Goal: Find contact information: Find contact information

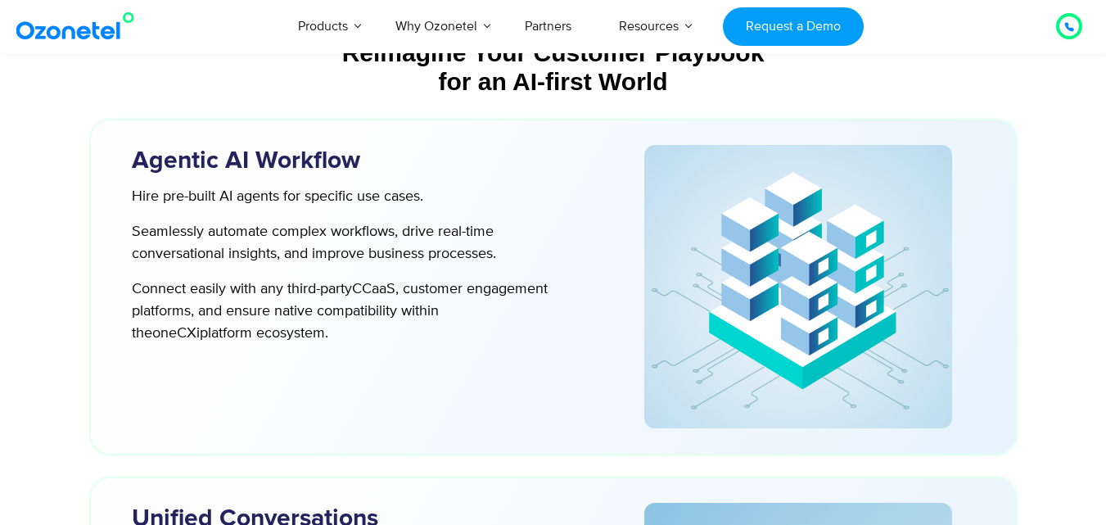
scroll to position [2980, 0]
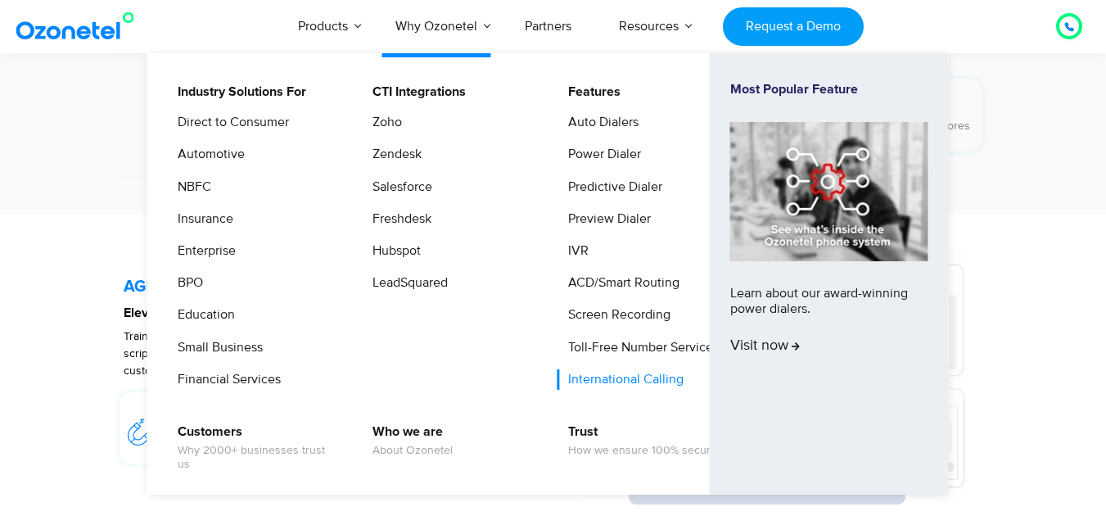
click at [655, 377] on link "International Calling" at bounding box center [621, 379] width 129 height 20
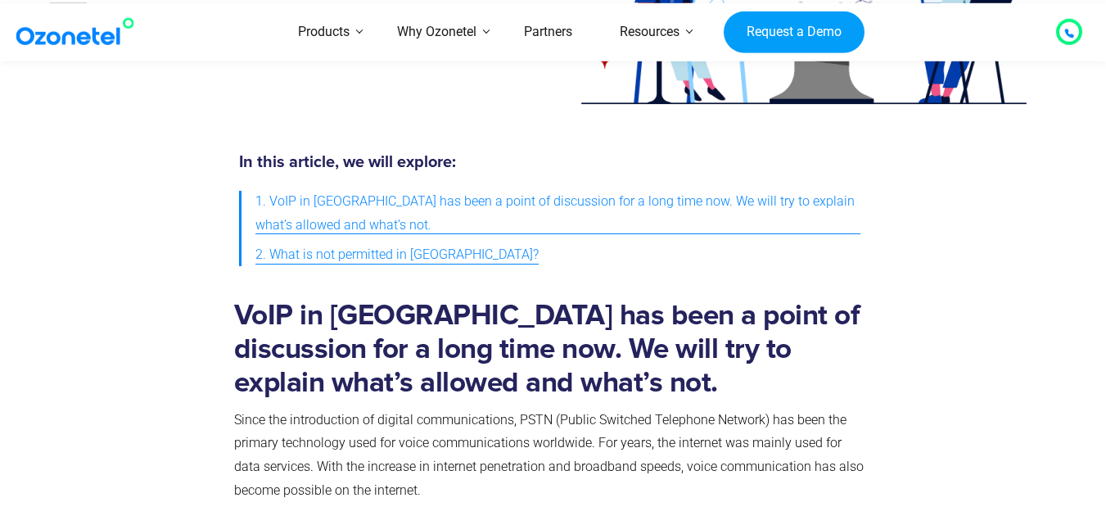
scroll to position [303, 0]
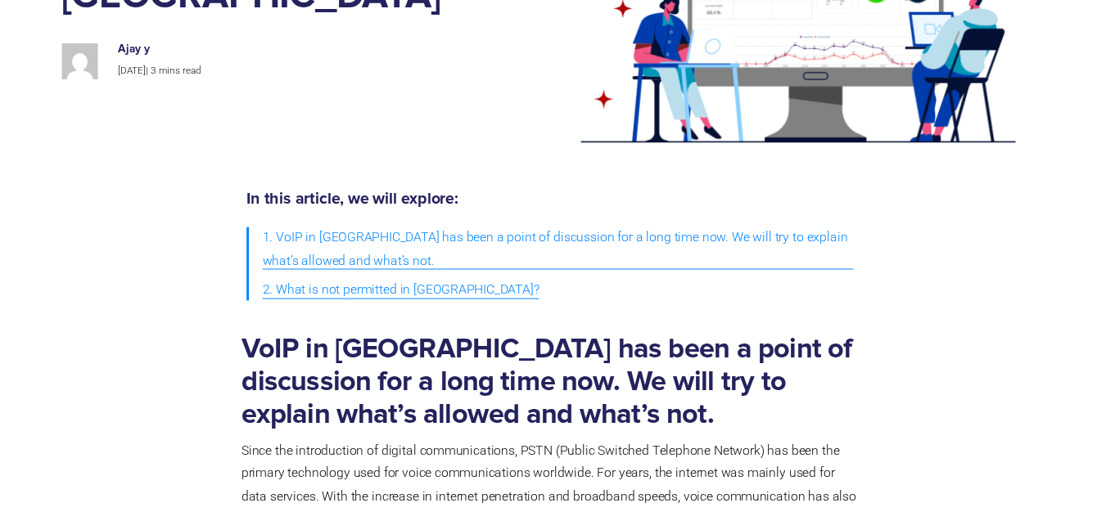
scroll to position [0, 0]
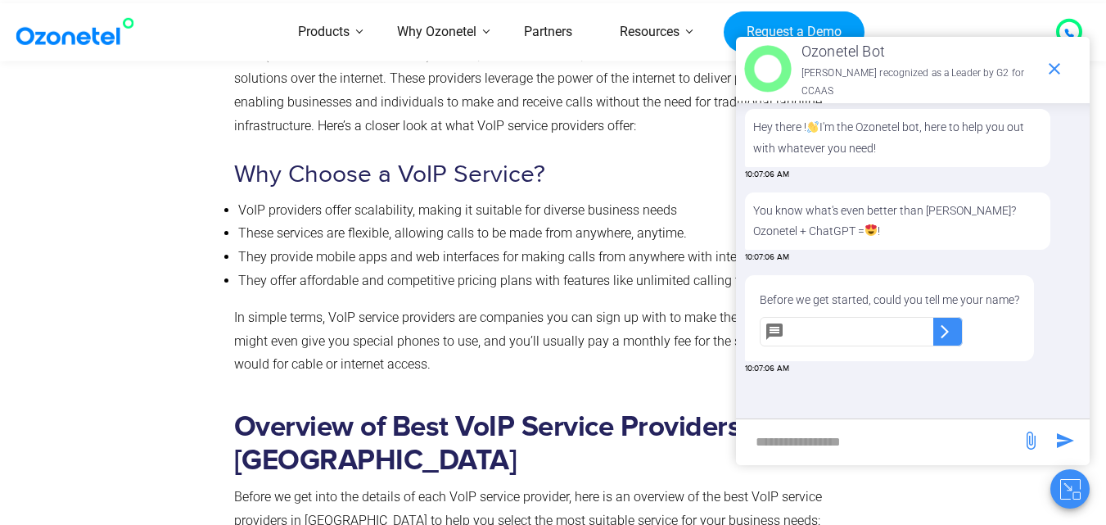
scroll to position [1265, 0]
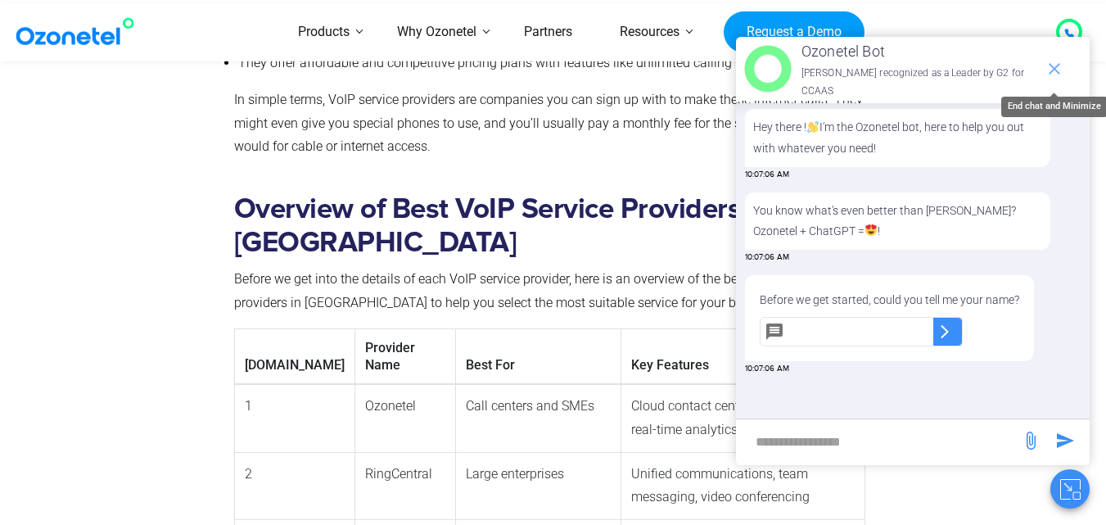
click at [1055, 74] on icon "end chat or minimize" at bounding box center [1054, 69] width 20 height 20
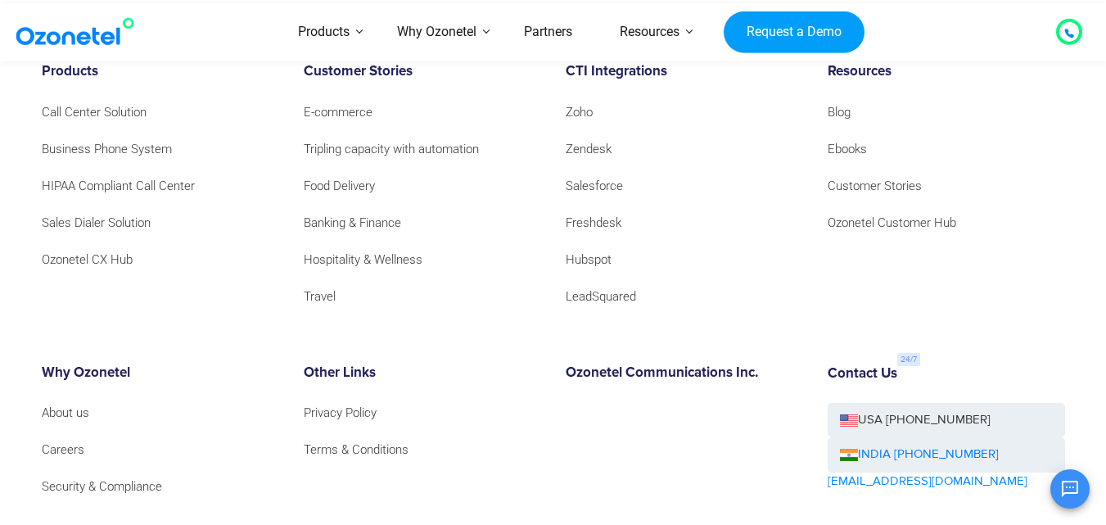
scroll to position [25660, 0]
